Goal: Transaction & Acquisition: Register for event/course

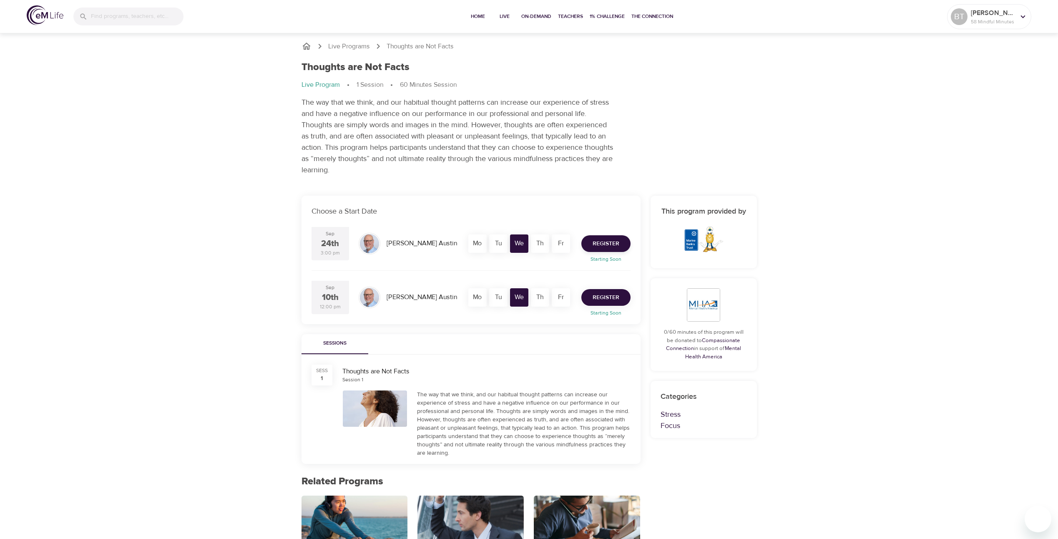
click at [613, 297] on span "Register" at bounding box center [606, 297] width 27 height 10
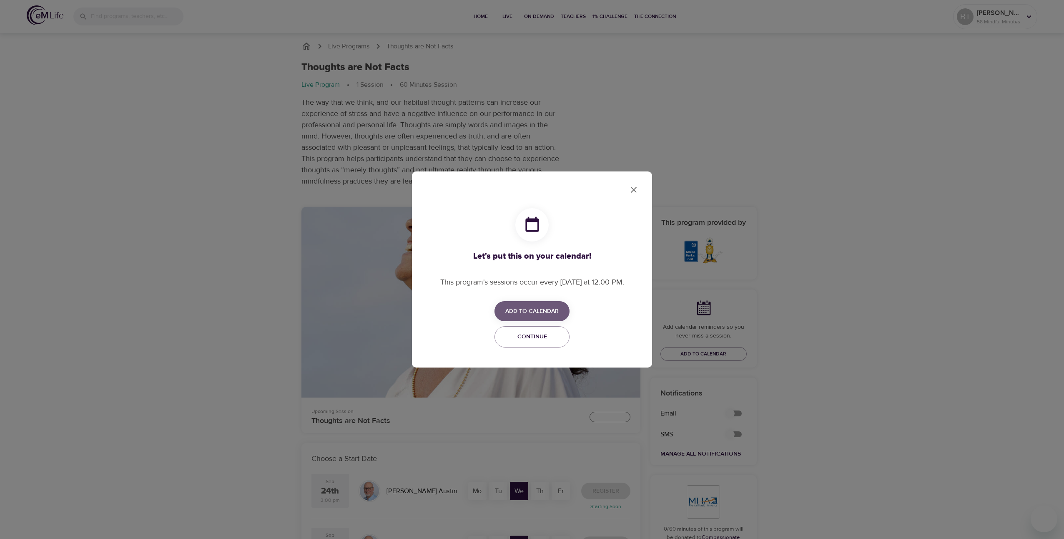
click at [518, 309] on span "Add to Calendar" at bounding box center [531, 311] width 53 height 10
checkbox input "true"
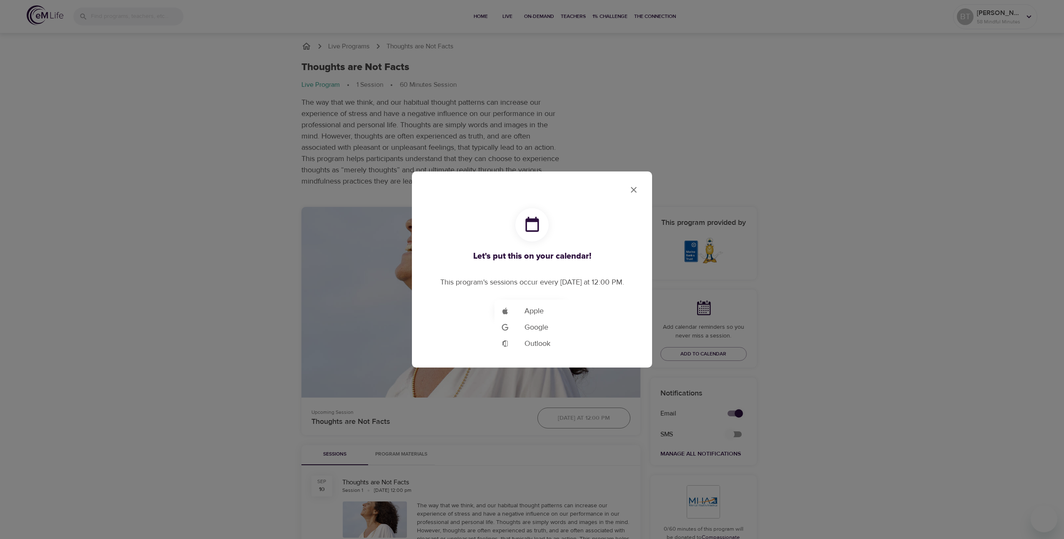
click at [556, 257] on div at bounding box center [532, 269] width 1064 height 539
click at [543, 310] on span "Add to Calendar" at bounding box center [531, 311] width 53 height 10
click at [544, 345] on span "Outlook" at bounding box center [538, 343] width 26 height 11
click at [634, 189] on div at bounding box center [532, 269] width 1064 height 539
click at [534, 339] on span "Continue" at bounding box center [532, 337] width 64 height 10
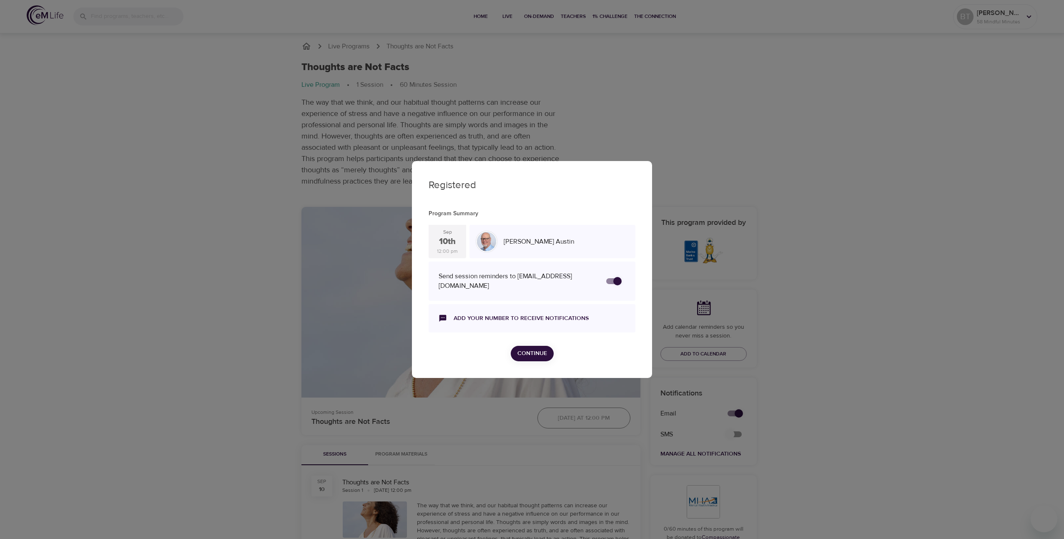
click at [538, 355] on span "Continue" at bounding box center [533, 353] width 30 height 10
